Goal: Information Seeking & Learning: Learn about a topic

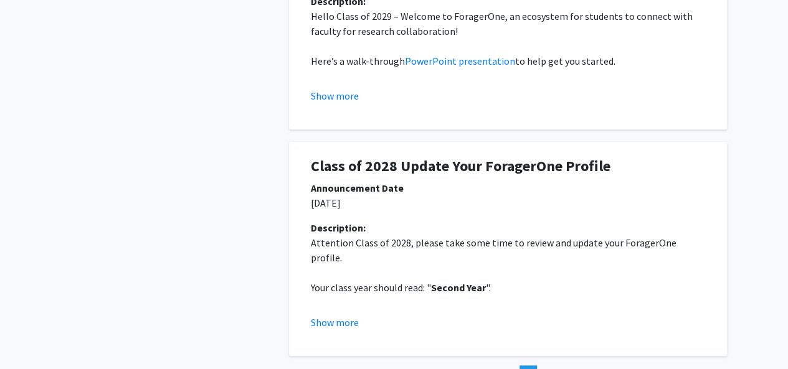
scroll to position [371, 0]
click at [342, 91] on button "Show more" at bounding box center [335, 95] width 48 height 15
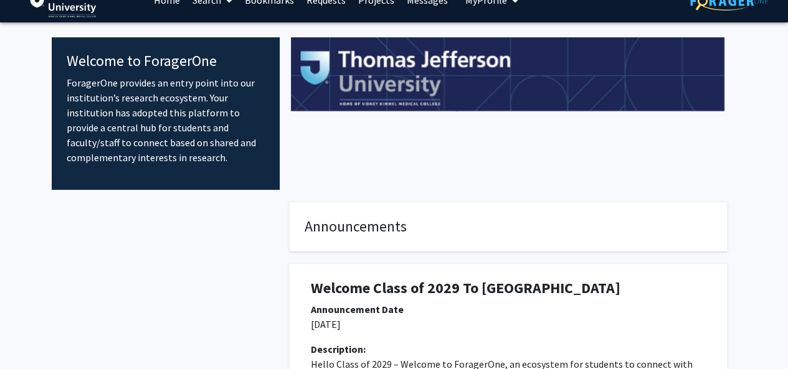
scroll to position [0, 0]
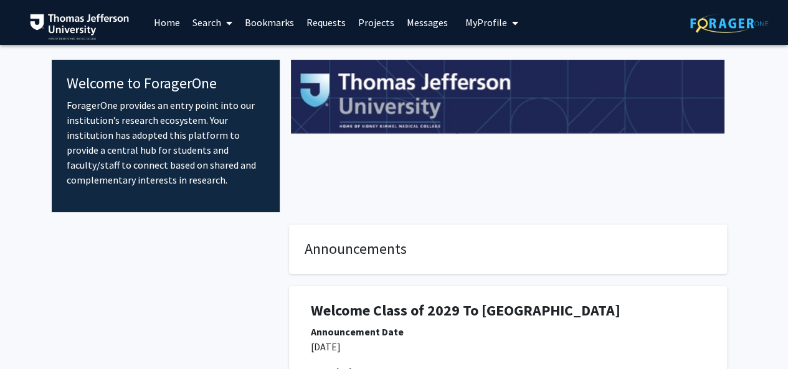
click at [379, 21] on link "Projects" at bounding box center [376, 23] width 49 height 44
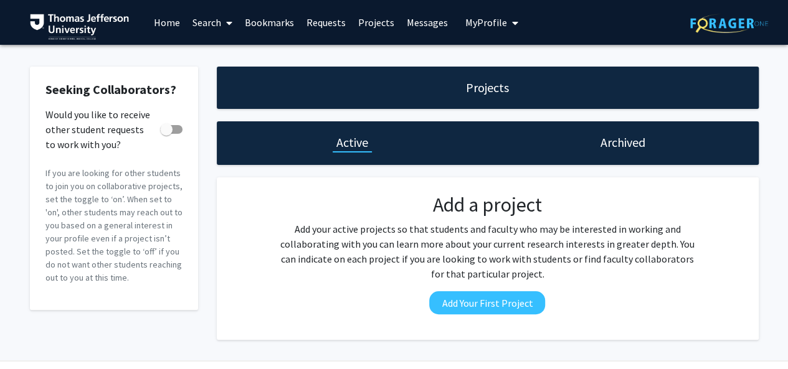
click at [213, 21] on link "Search" at bounding box center [212, 23] width 52 height 44
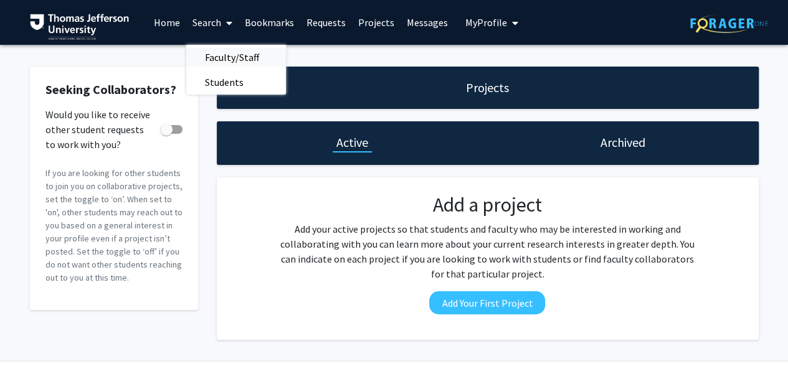
click at [230, 58] on span "Faculty/Staff" at bounding box center [232, 57] width 92 height 25
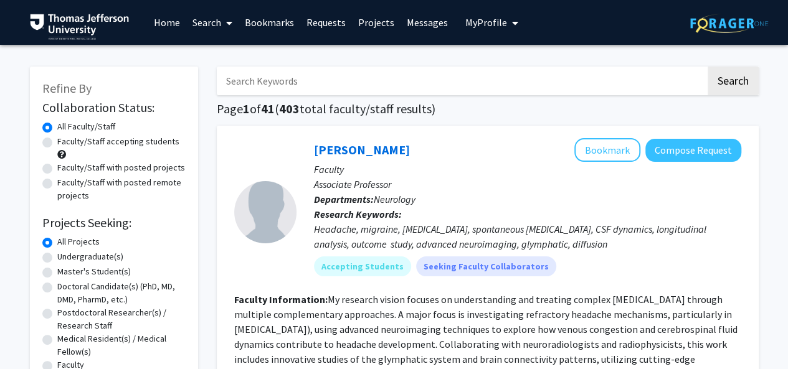
click at [91, 281] on label "Doctoral Candidate(s) (PhD, MD, DMD, PharmD, etc.)" at bounding box center [121, 293] width 128 height 26
click at [65, 281] on input "Doctoral Candidate(s) (PhD, MD, DMD, PharmD, etc.)" at bounding box center [61, 284] width 8 height 8
radio input "true"
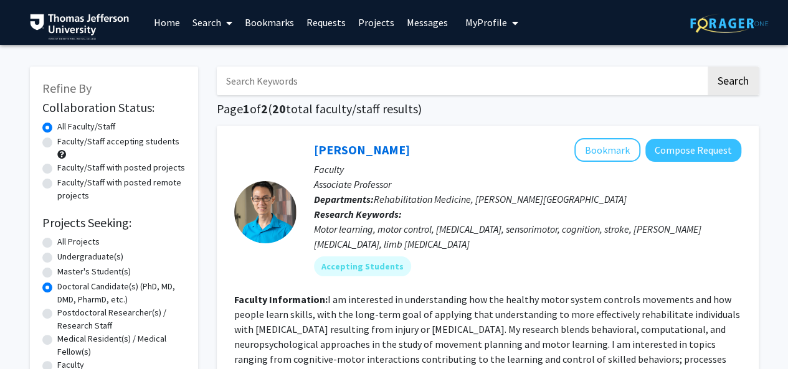
click at [88, 245] on label "All Projects" at bounding box center [78, 241] width 42 height 13
click at [65, 243] on input "All Projects" at bounding box center [61, 239] width 8 height 8
radio input "true"
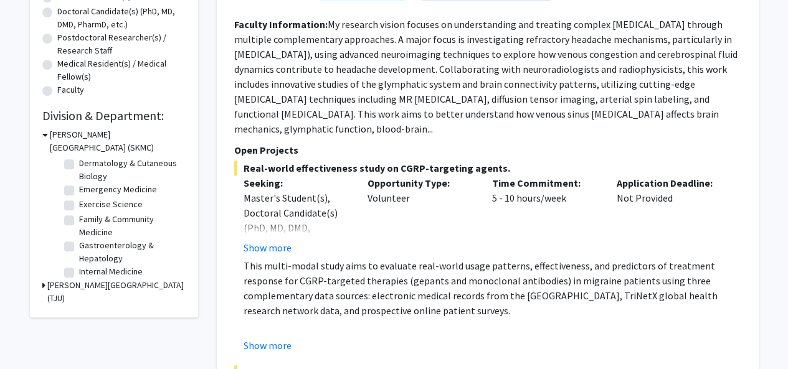
scroll to position [100, 0]
click at [141, 188] on label "Emergency Medicine" at bounding box center [118, 187] width 78 height 13
click at [87, 188] on input "Emergency Medicine" at bounding box center [83, 185] width 8 height 8
checkbox input "true"
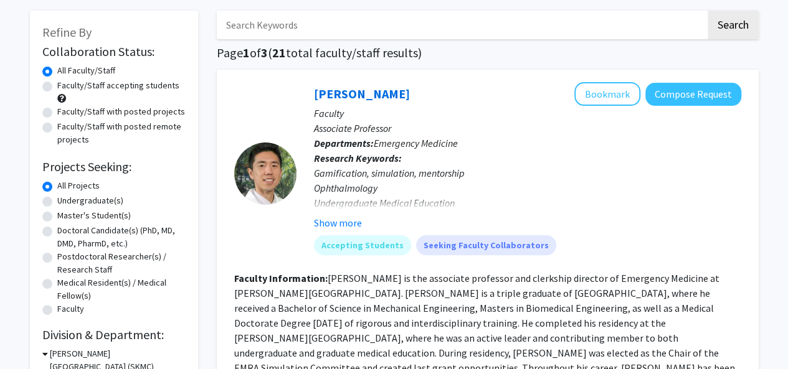
scroll to position [73, 0]
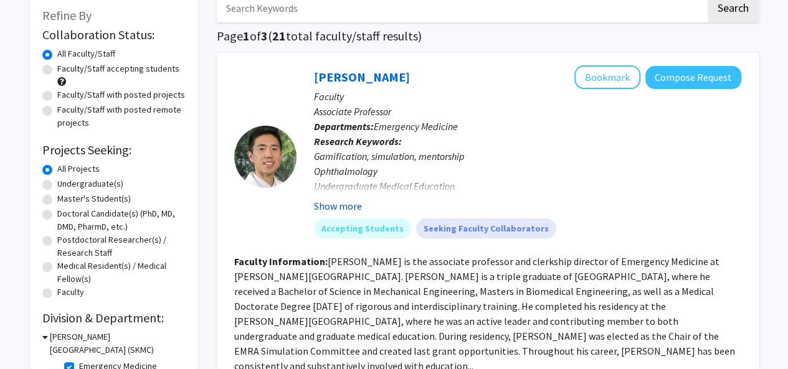
click at [330, 205] on button "Show more" at bounding box center [338, 206] width 48 height 15
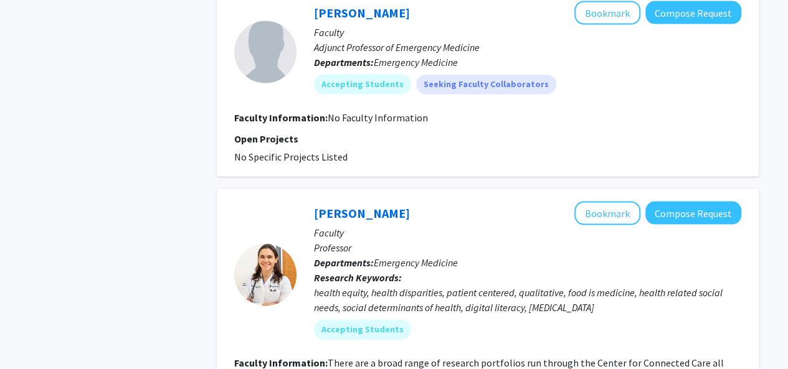
scroll to position [1368, 0]
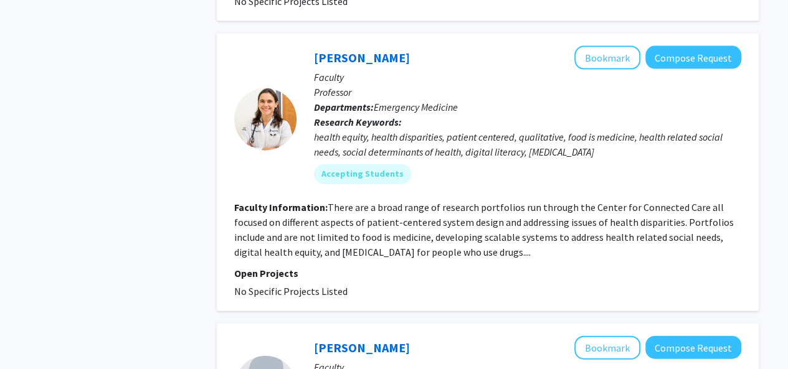
click at [423, 236] on fg-read-more "There are a broad range of research portfolios run through the Center for Conne…" at bounding box center [483, 229] width 499 height 57
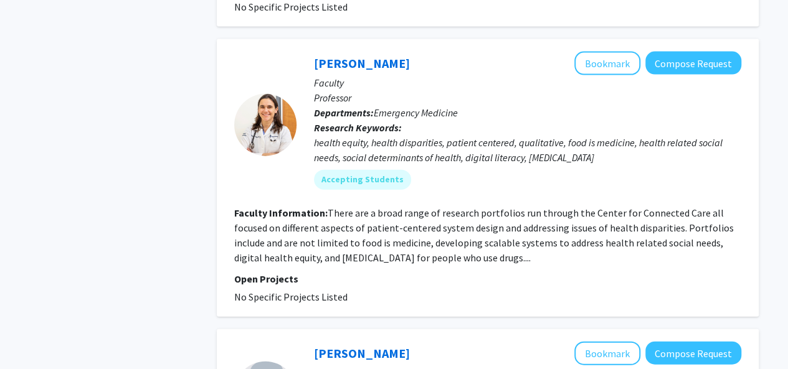
scroll to position [1361, 0]
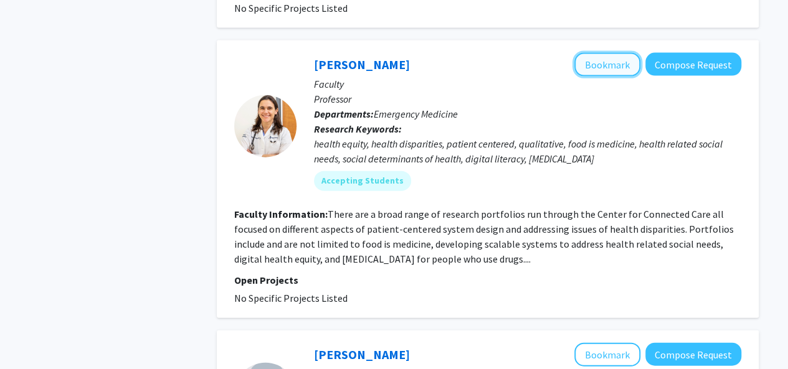
click at [615, 55] on button "Bookmark" at bounding box center [607, 65] width 66 height 24
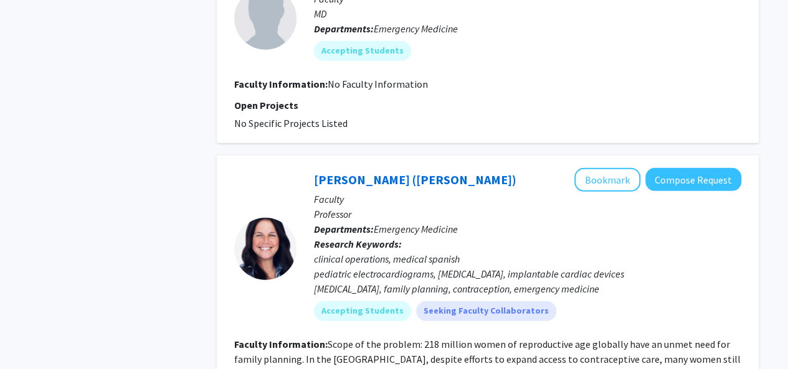
scroll to position [1736, 0]
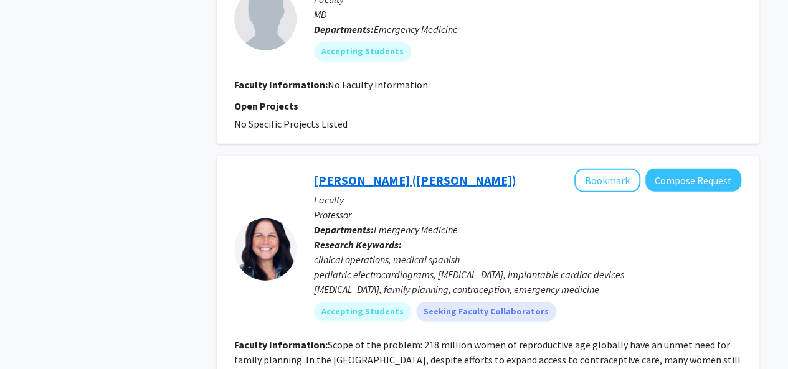
click at [408, 172] on link "[PERSON_NAME] ([PERSON_NAME])" at bounding box center [415, 180] width 202 height 16
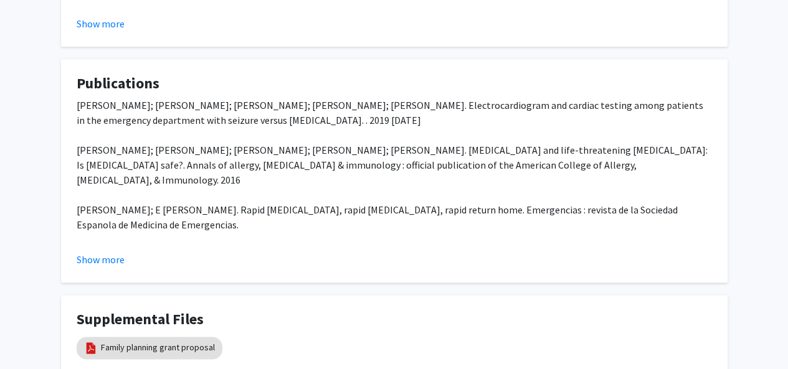
scroll to position [700, 0]
click at [111, 260] on button "Show more" at bounding box center [101, 259] width 48 height 15
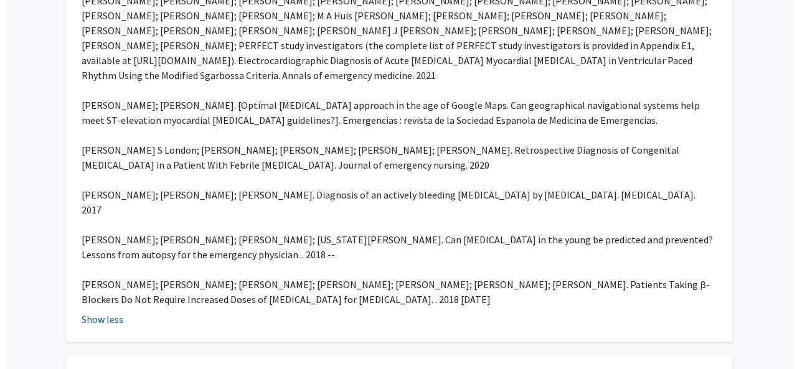
scroll to position [1468, 0]
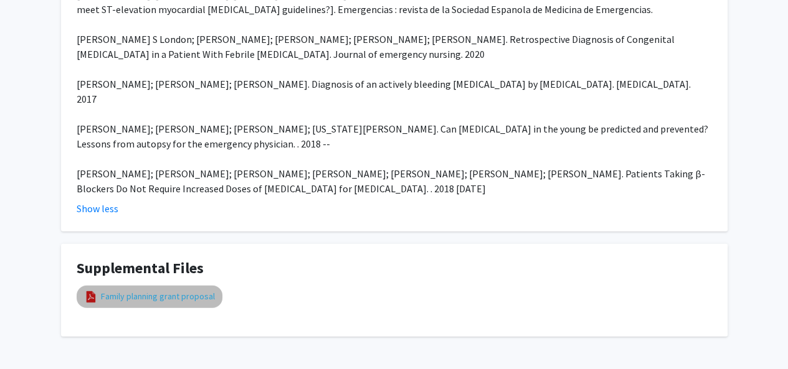
click at [113, 290] on link "Family planning grant proposal" at bounding box center [158, 296] width 114 height 13
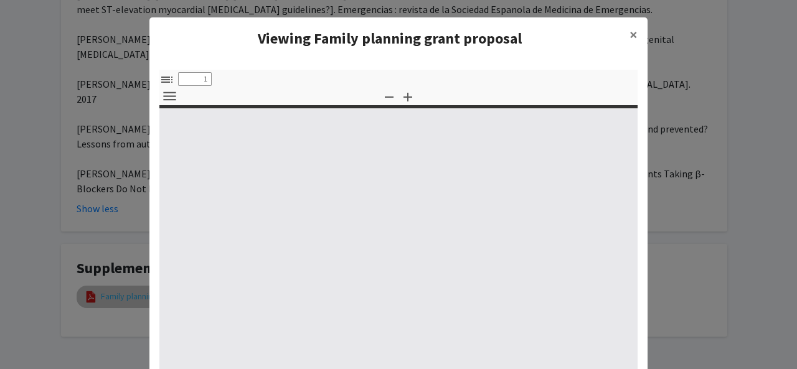
select select "custom"
type input "0"
select select "custom"
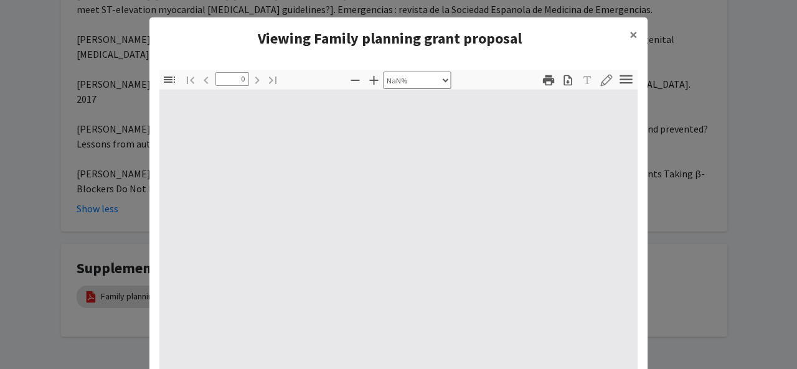
type input "1"
select select "auto"
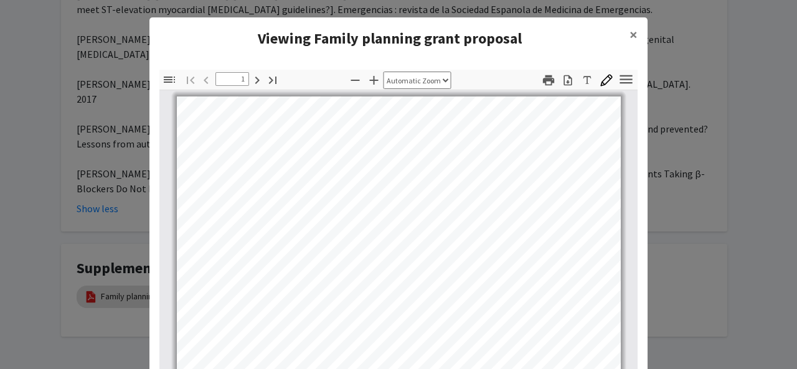
scroll to position [0, 0]
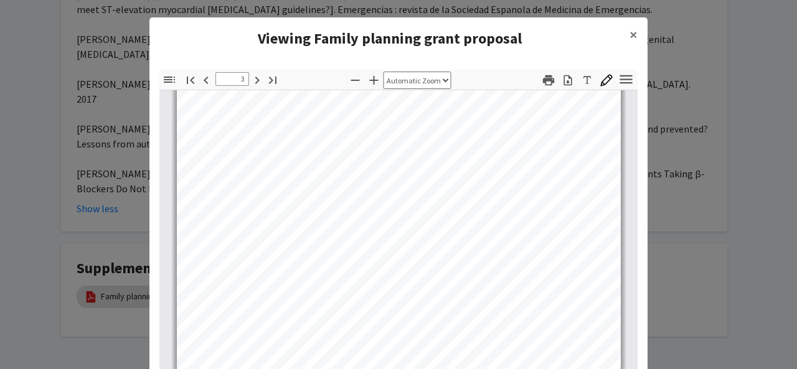
type input "4"
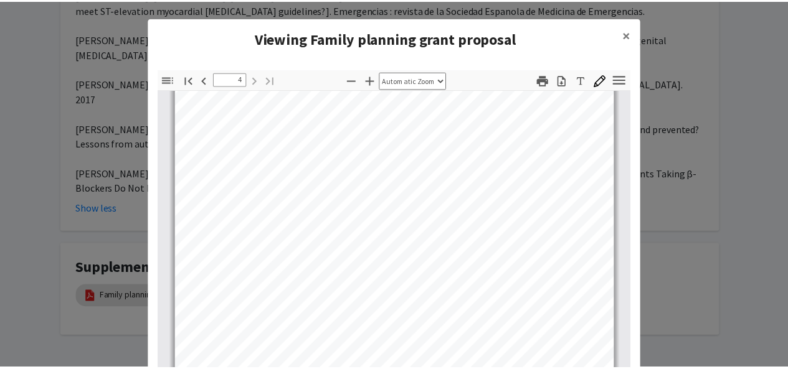
scroll to position [1975, 0]
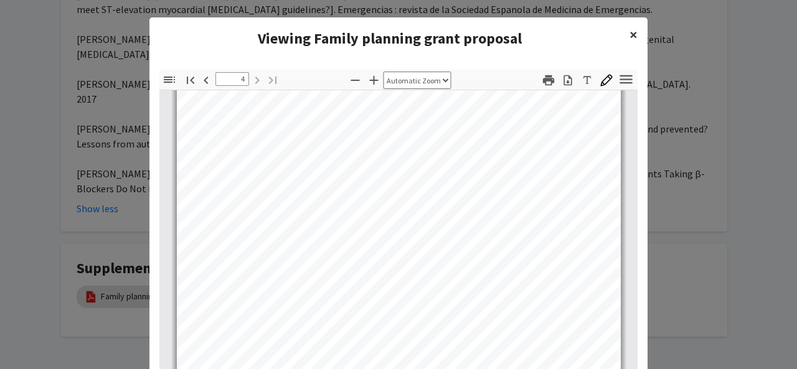
click at [630, 37] on span "×" at bounding box center [634, 34] width 8 height 19
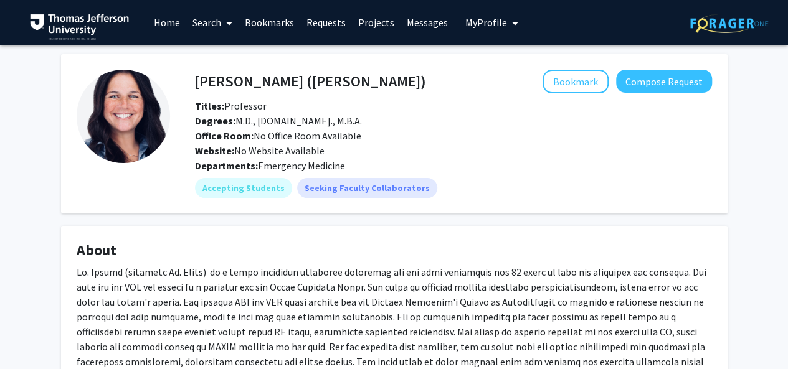
scroll to position [796, 0]
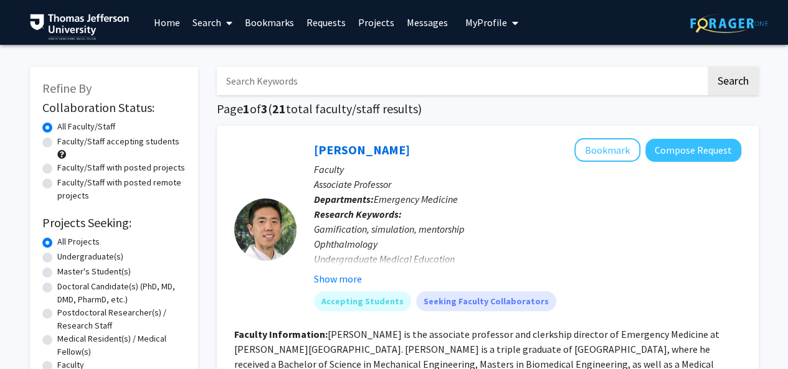
click at [313, 80] on input "Search Keywords" at bounding box center [461, 81] width 489 height 29
type input "emergency"
click at [707, 67] on button "Search" at bounding box center [732, 81] width 51 height 29
checkbox input "false"
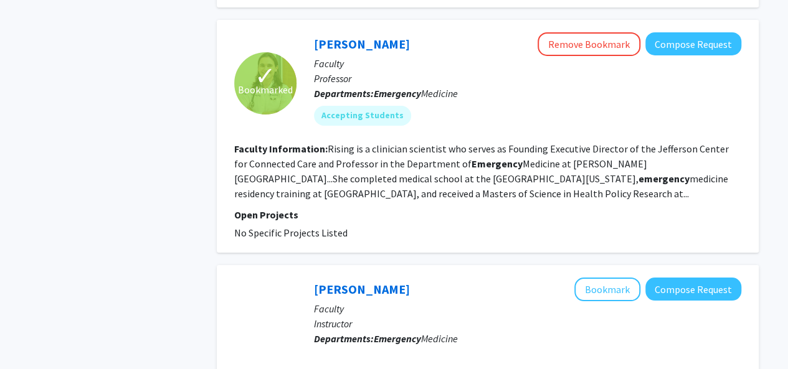
scroll to position [2201, 0]
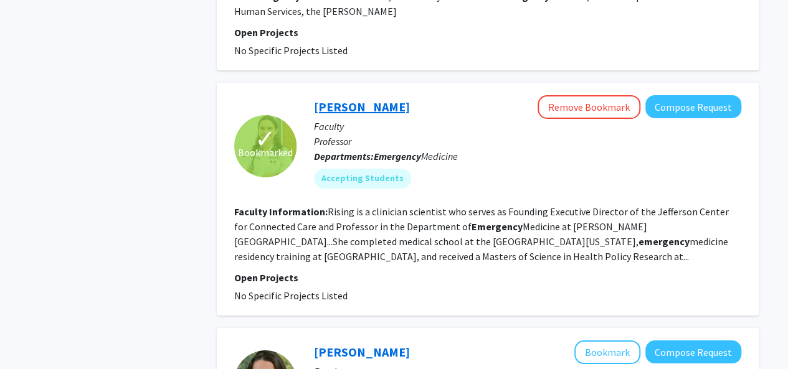
click at [347, 99] on link "[PERSON_NAME]" at bounding box center [362, 107] width 96 height 16
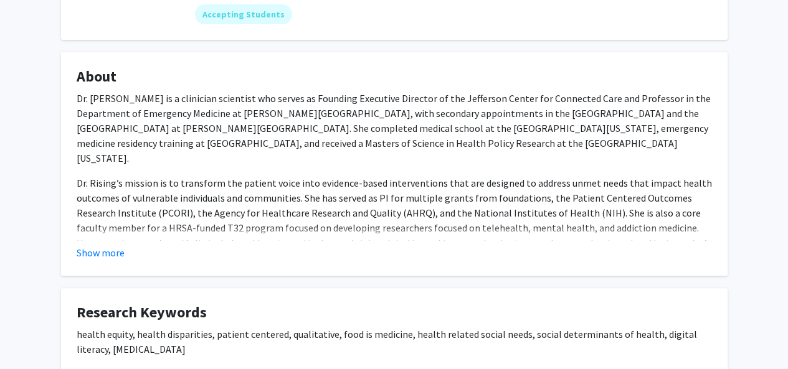
scroll to position [173, 0]
click at [115, 245] on fg-read-more "Dr. [PERSON_NAME] is a clinician scientist who serves as Founding Executive Dir…" at bounding box center [394, 176] width 635 height 169
click at [108, 253] on button "Show more" at bounding box center [101, 253] width 48 height 15
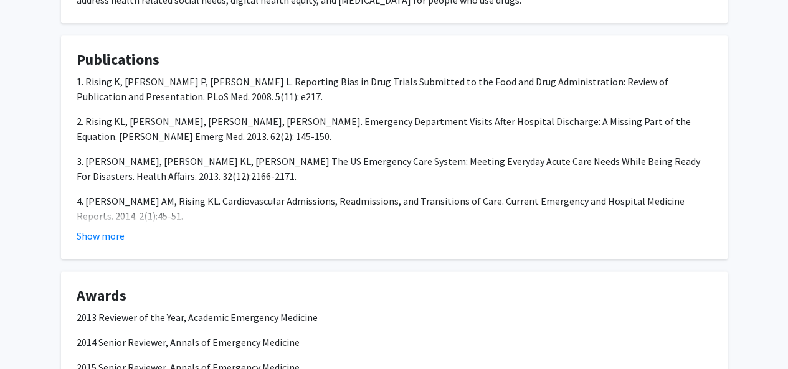
scroll to position [684, 0]
click at [97, 228] on button "Show more" at bounding box center [101, 235] width 48 height 15
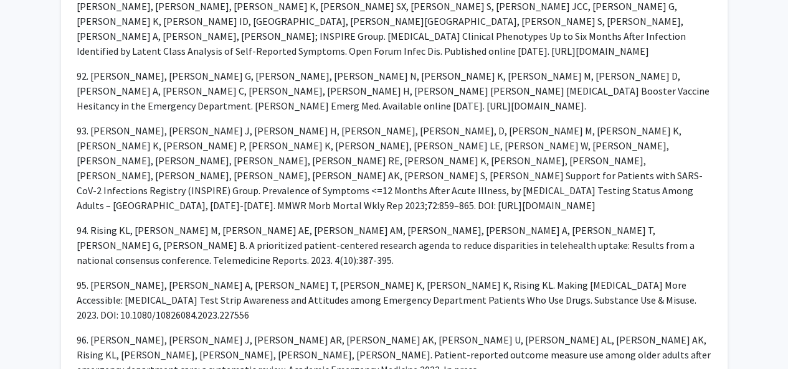
scroll to position [5445, 0]
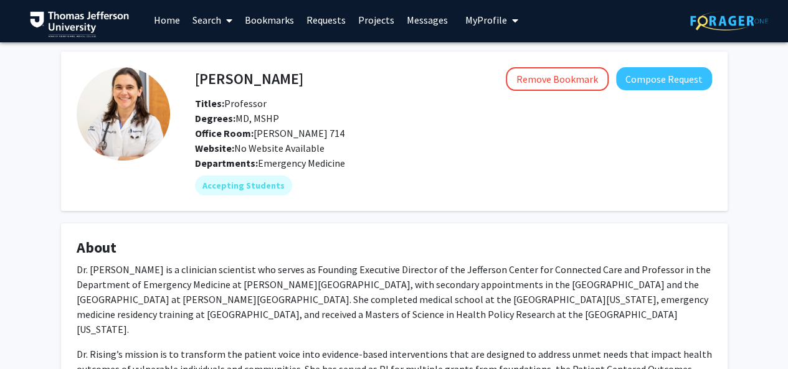
scroll to position [0, 0]
